Goal: Obtain resource: Download file/media

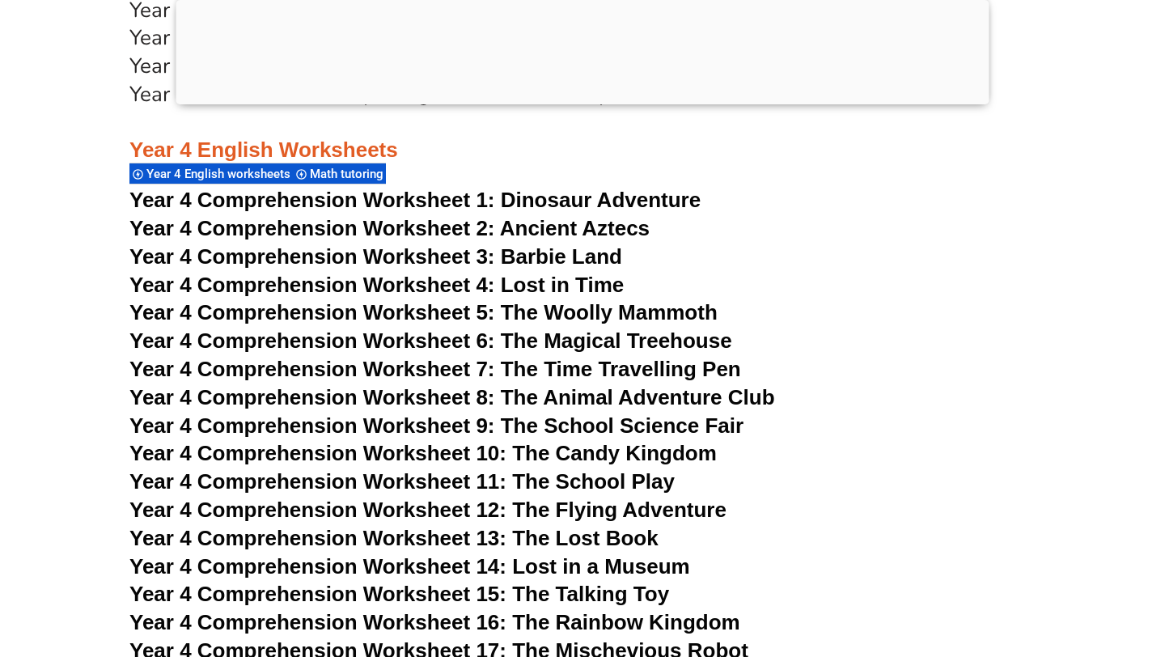
scroll to position [6604, 0]
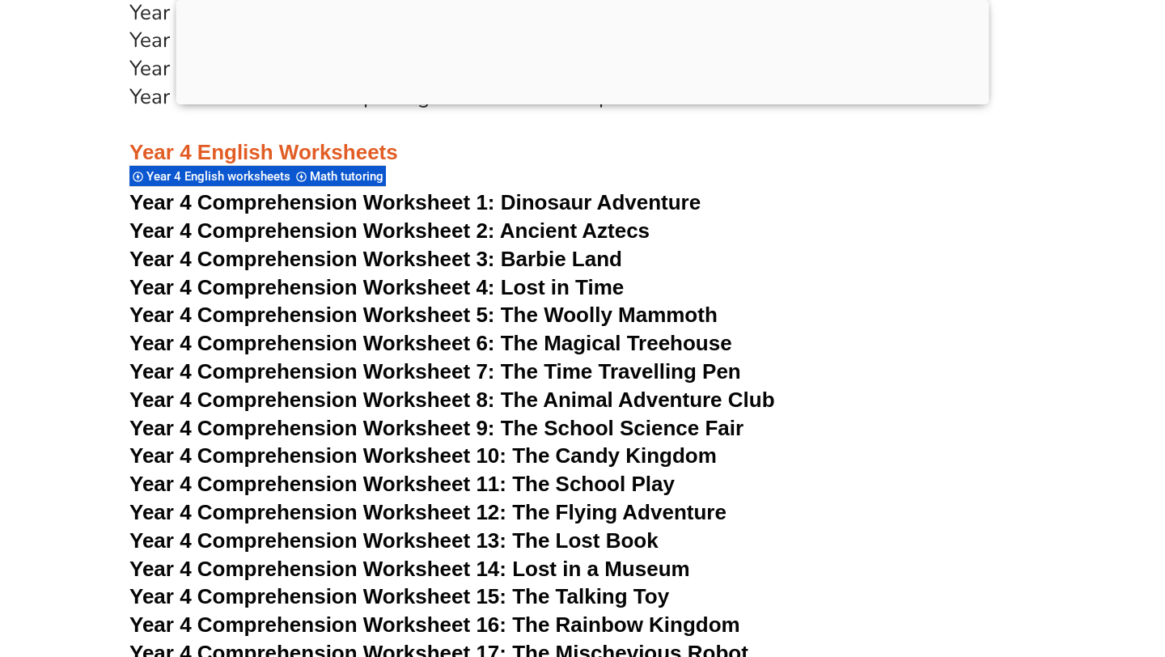
click at [515, 227] on span "Year 4 Comprehension Worksheet 2: Ancient Aztecs" at bounding box center [389, 230] width 520 height 24
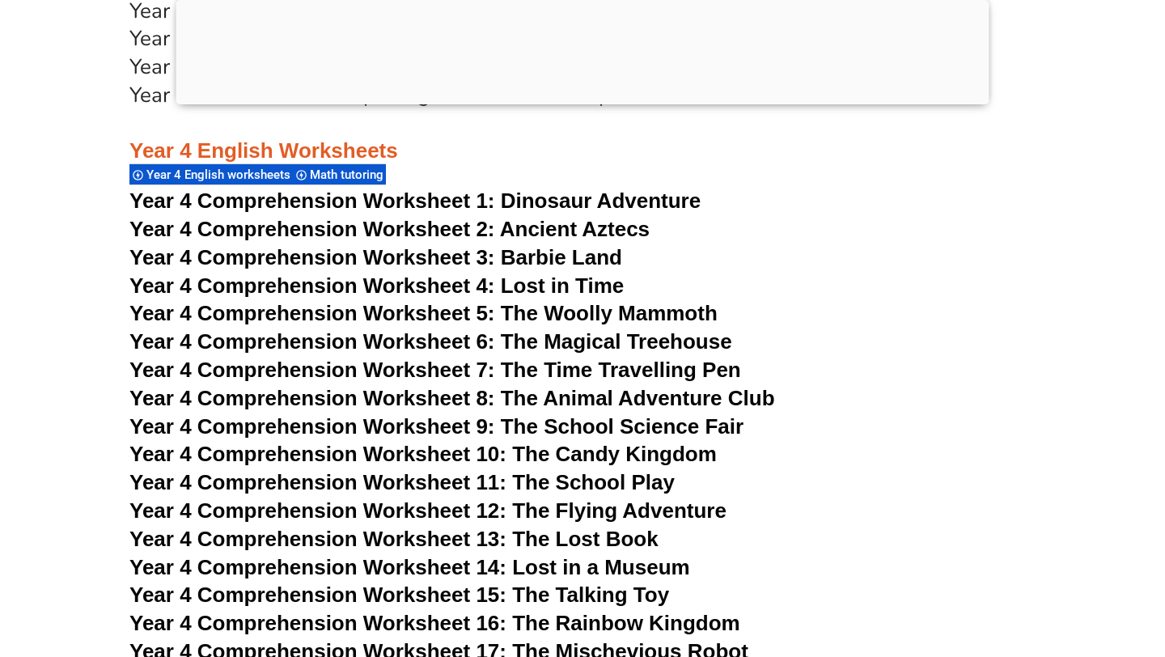
scroll to position [6604, 0]
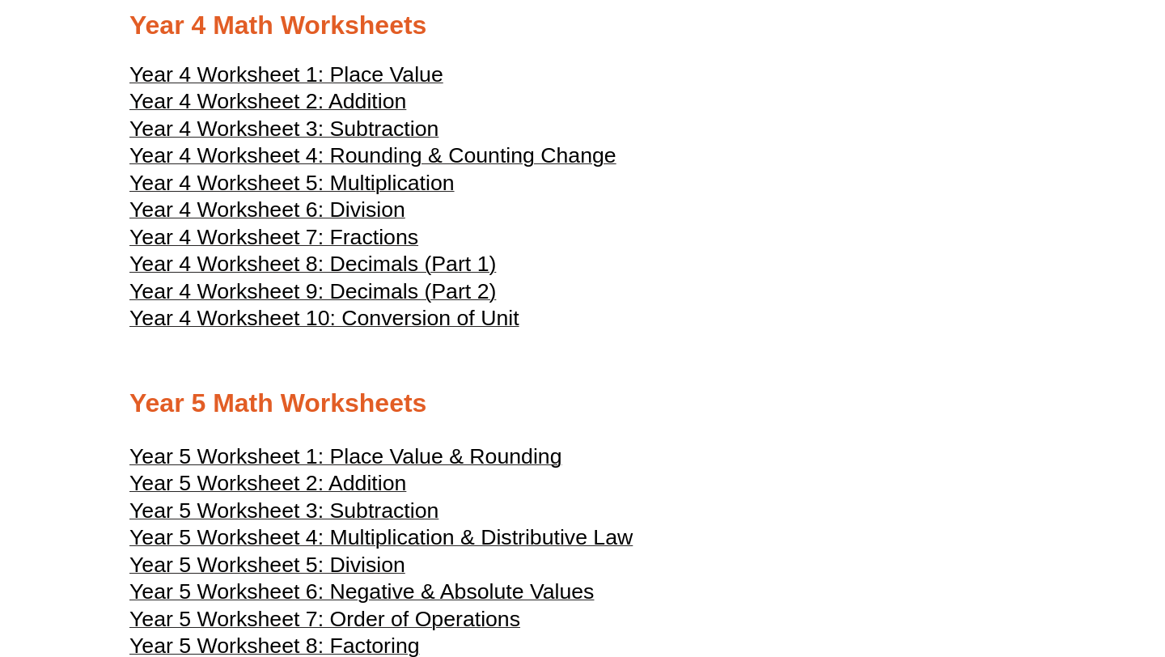
scroll to position [2054, 0]
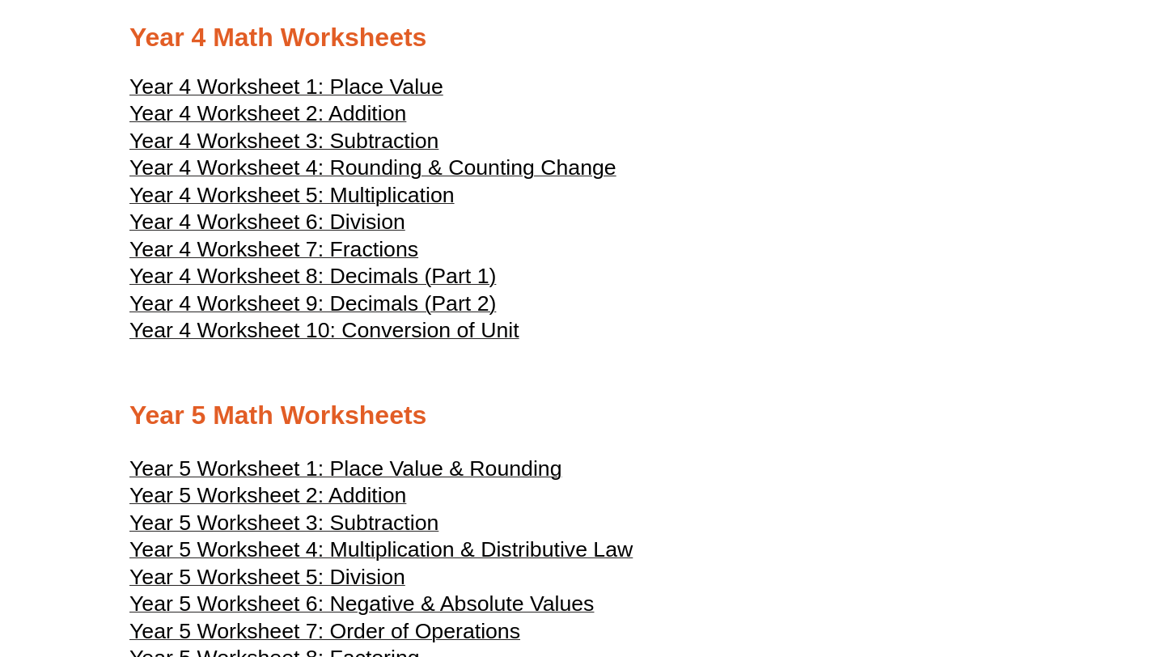
click at [443, 180] on span "Year 4 Worksheet 4: Rounding & Counting Change" at bounding box center [372, 167] width 487 height 24
click at [430, 207] on span "Year 4 Worksheet 5: Multiplication" at bounding box center [291, 195] width 325 height 24
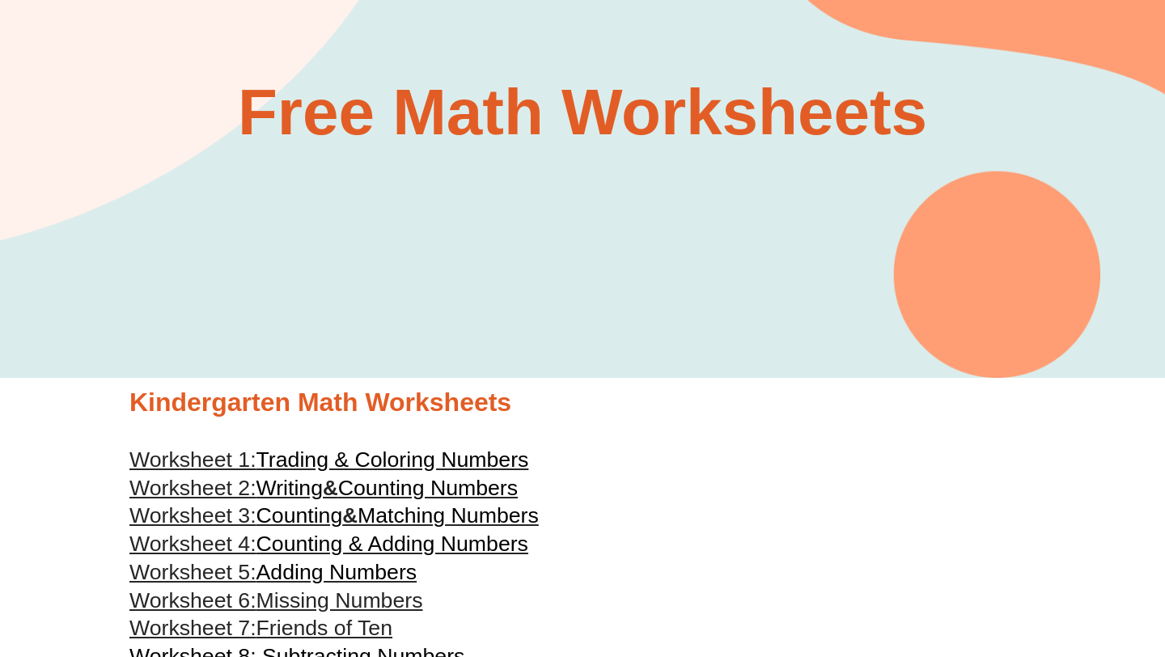
scroll to position [0, 0]
